Goal: Transaction & Acquisition: Purchase product/service

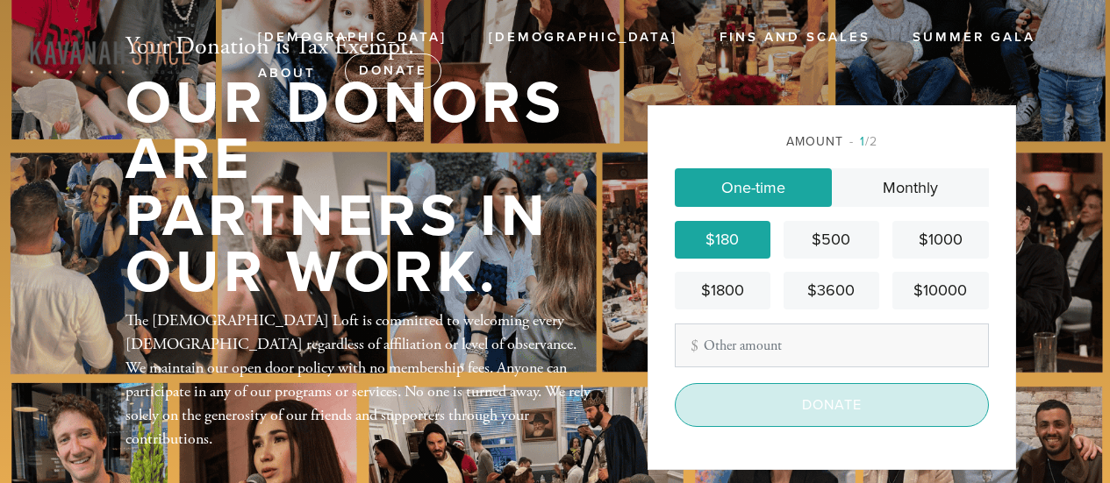
click at [783, 407] on input "Donate" at bounding box center [832, 405] width 314 height 44
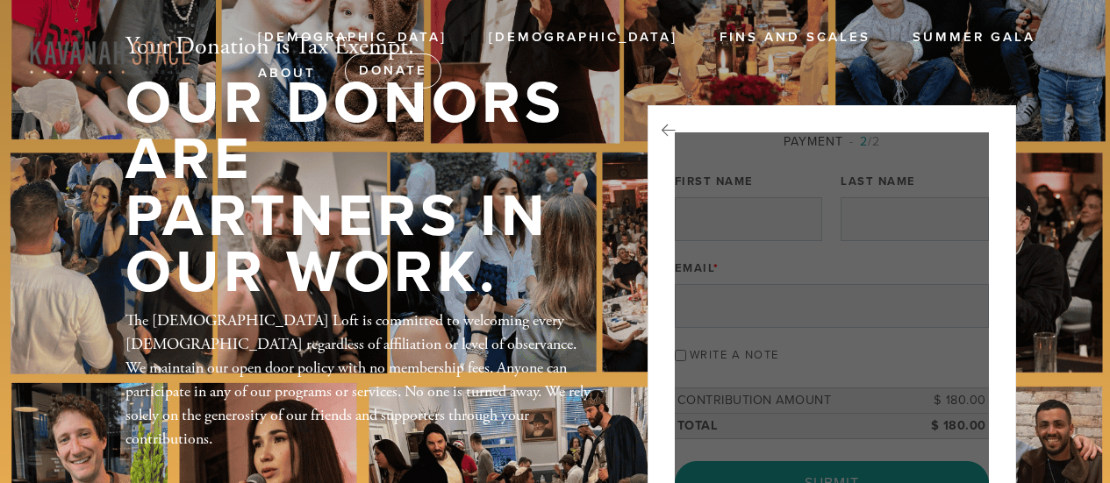
click at [783, 407] on div at bounding box center [832, 318] width 314 height 373
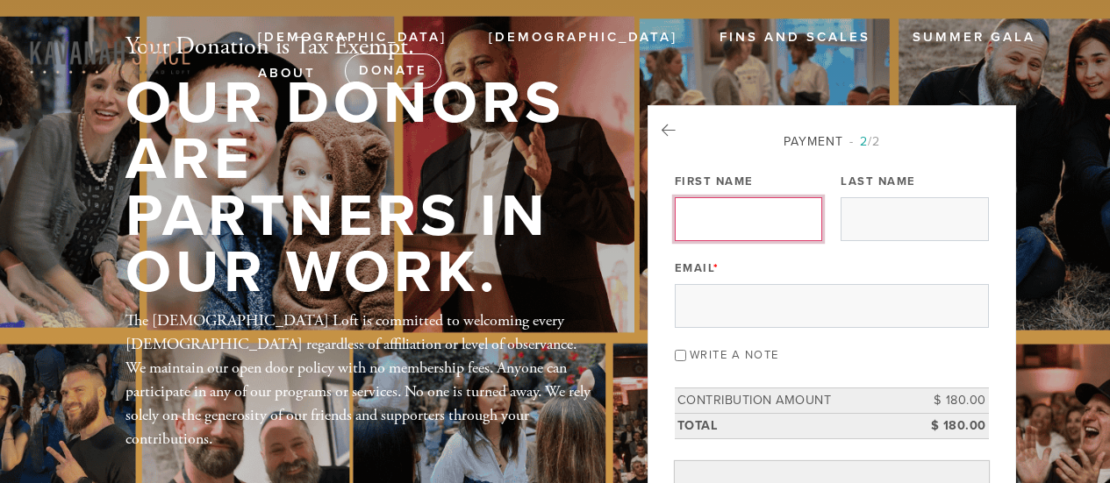
click at [778, 216] on input "First Name" at bounding box center [748, 219] width 147 height 44
type input "D"
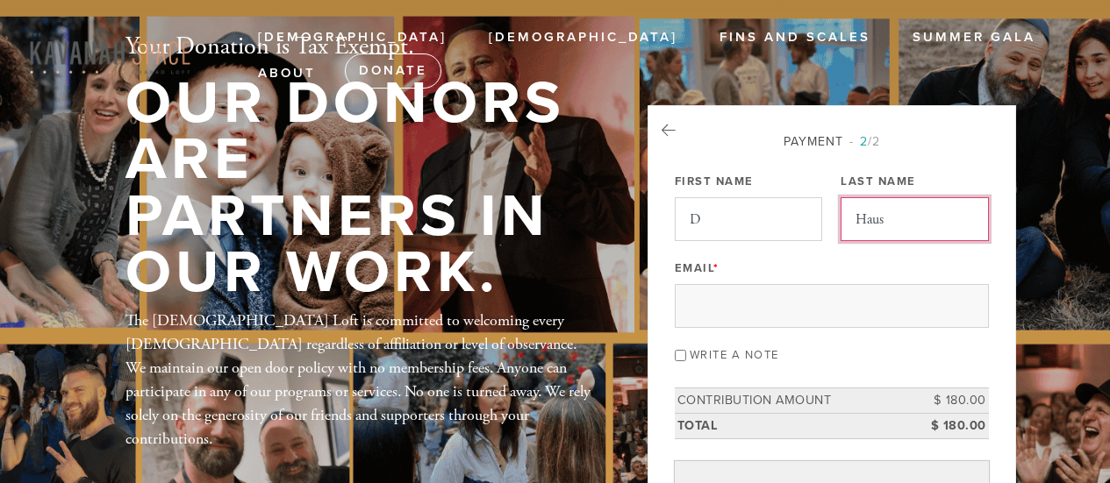
type input "Haus"
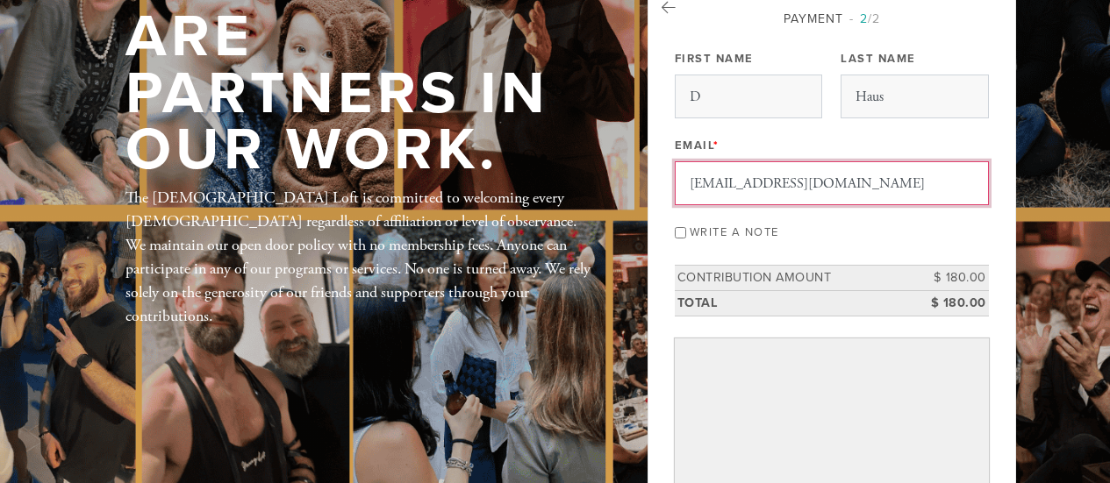
scroll to position [128, 0]
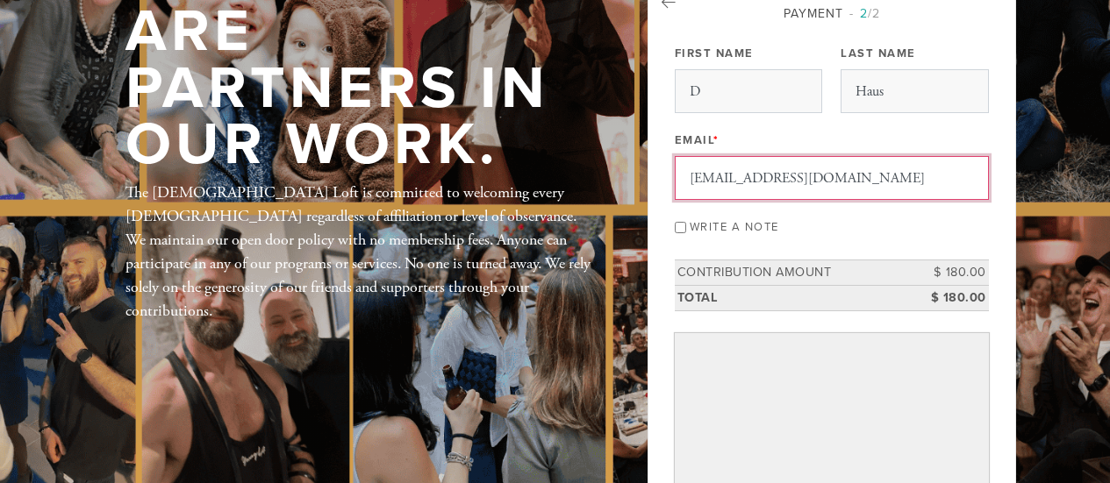
type input "[EMAIL_ADDRESS][DOMAIN_NAME]"
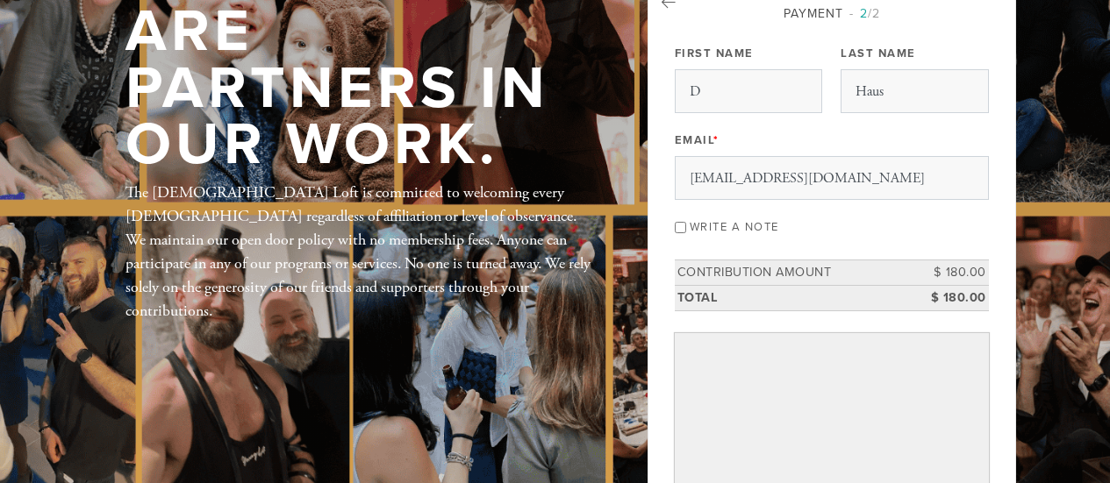
click at [752, 220] on label "Write a note" at bounding box center [733, 227] width 89 height 14
click at [686, 222] on input "Write a note" at bounding box center [680, 227] width 11 height 11
checkbox input "true"
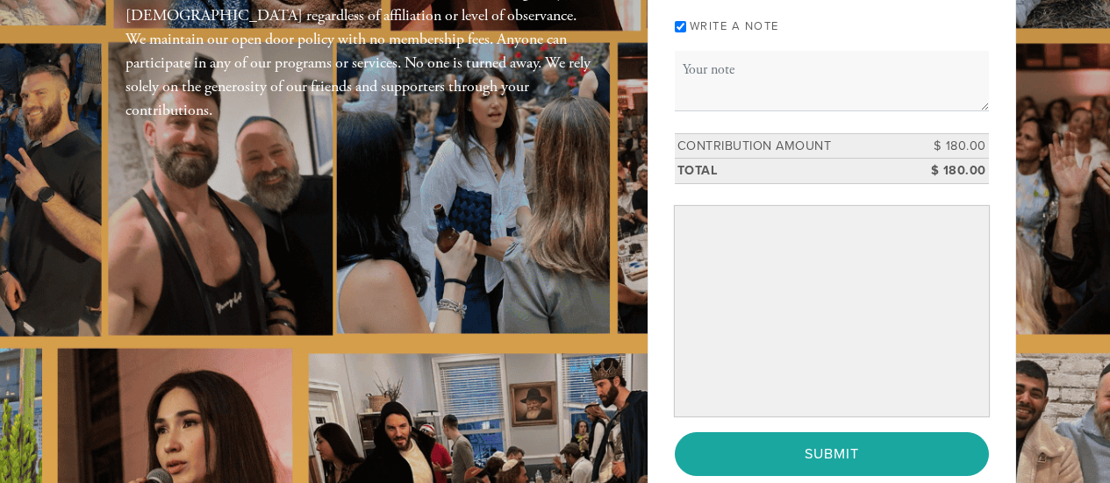
scroll to position [330, 0]
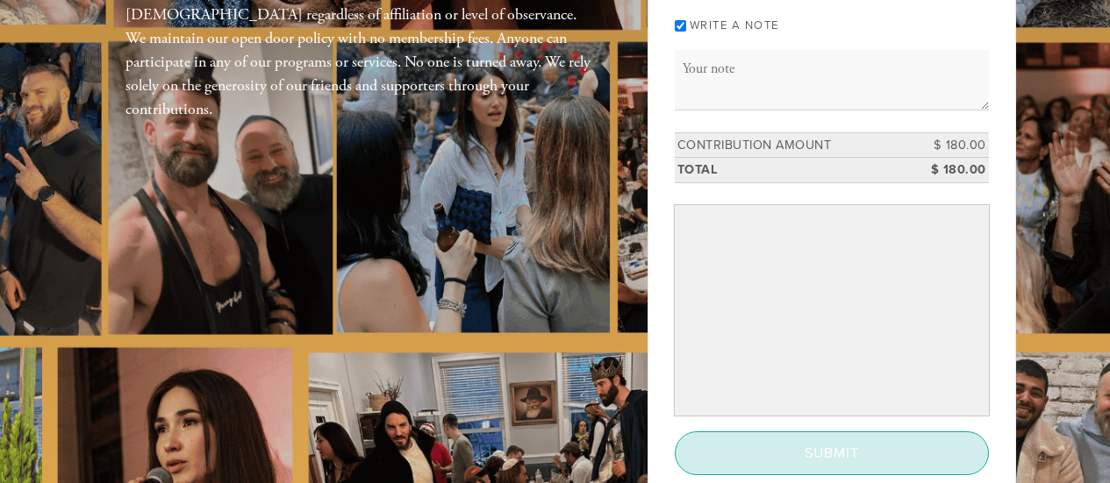
click at [811, 432] on input "Submit" at bounding box center [832, 454] width 314 height 44
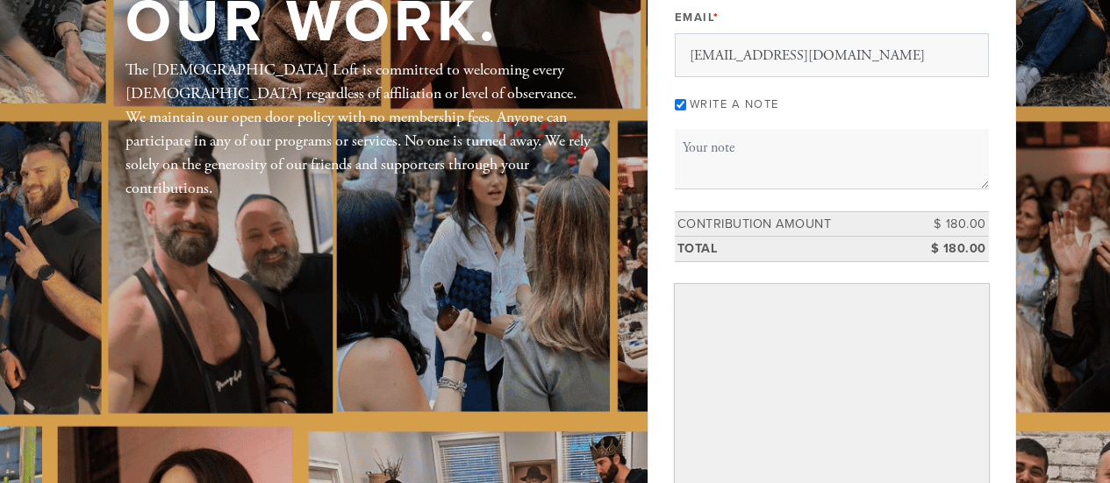
scroll to position [247, 0]
